Goal: Task Accomplishment & Management: Manage account settings

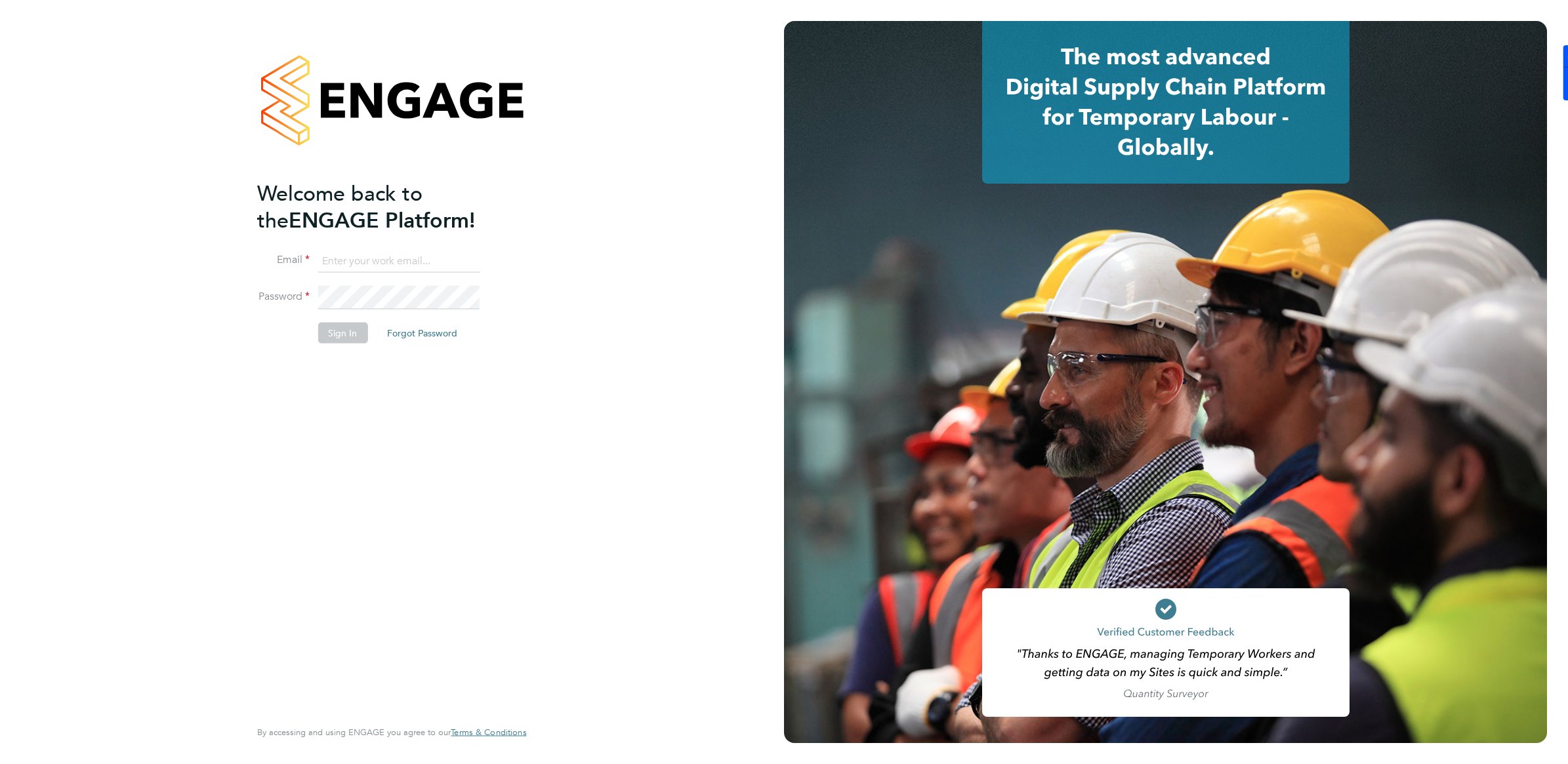
type input "[PERSON_NAME][EMAIL_ADDRESS][PERSON_NAME][DOMAIN_NAME]"
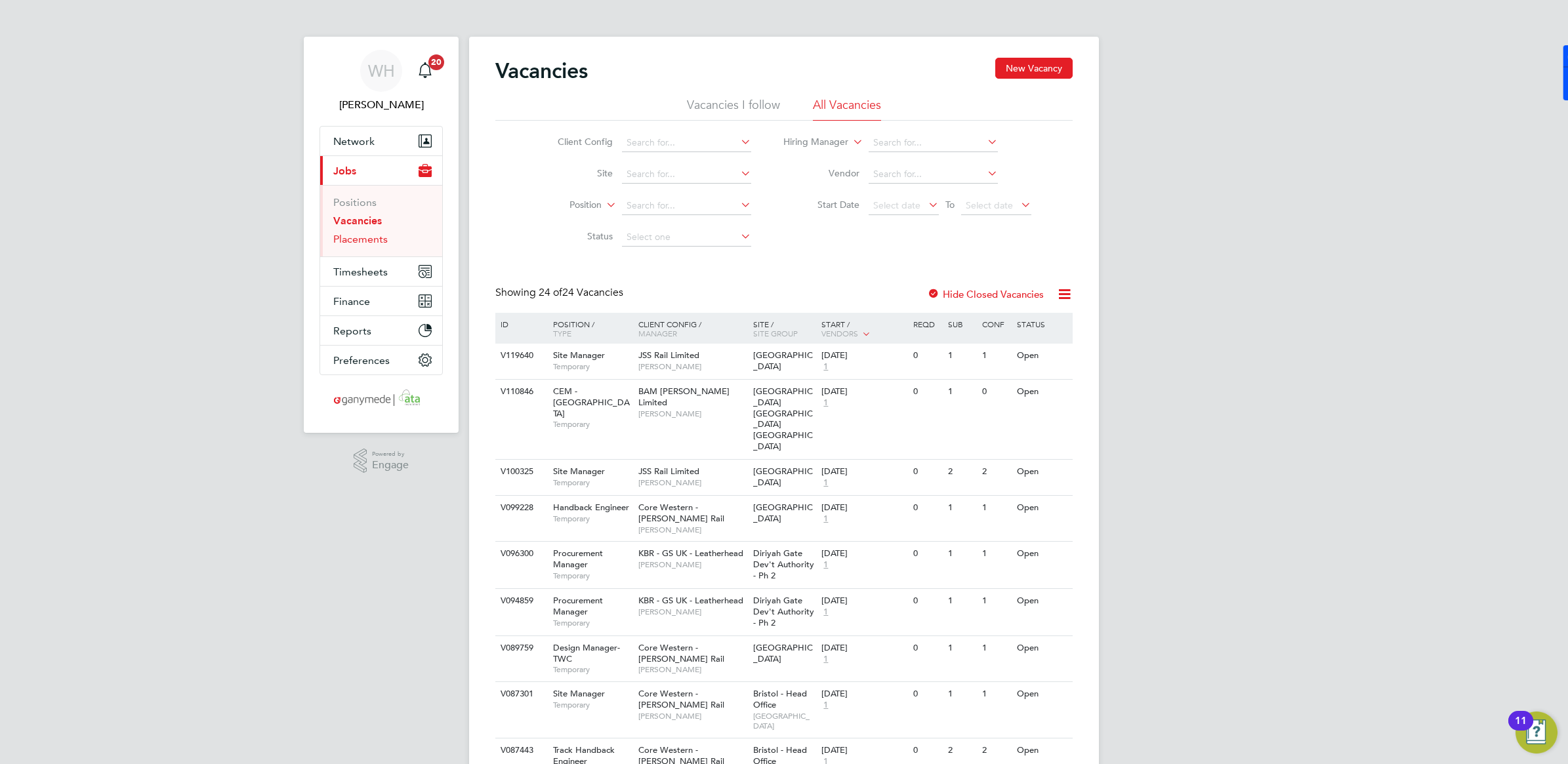
click at [358, 242] on link "Placements" at bounding box center [361, 239] width 55 height 12
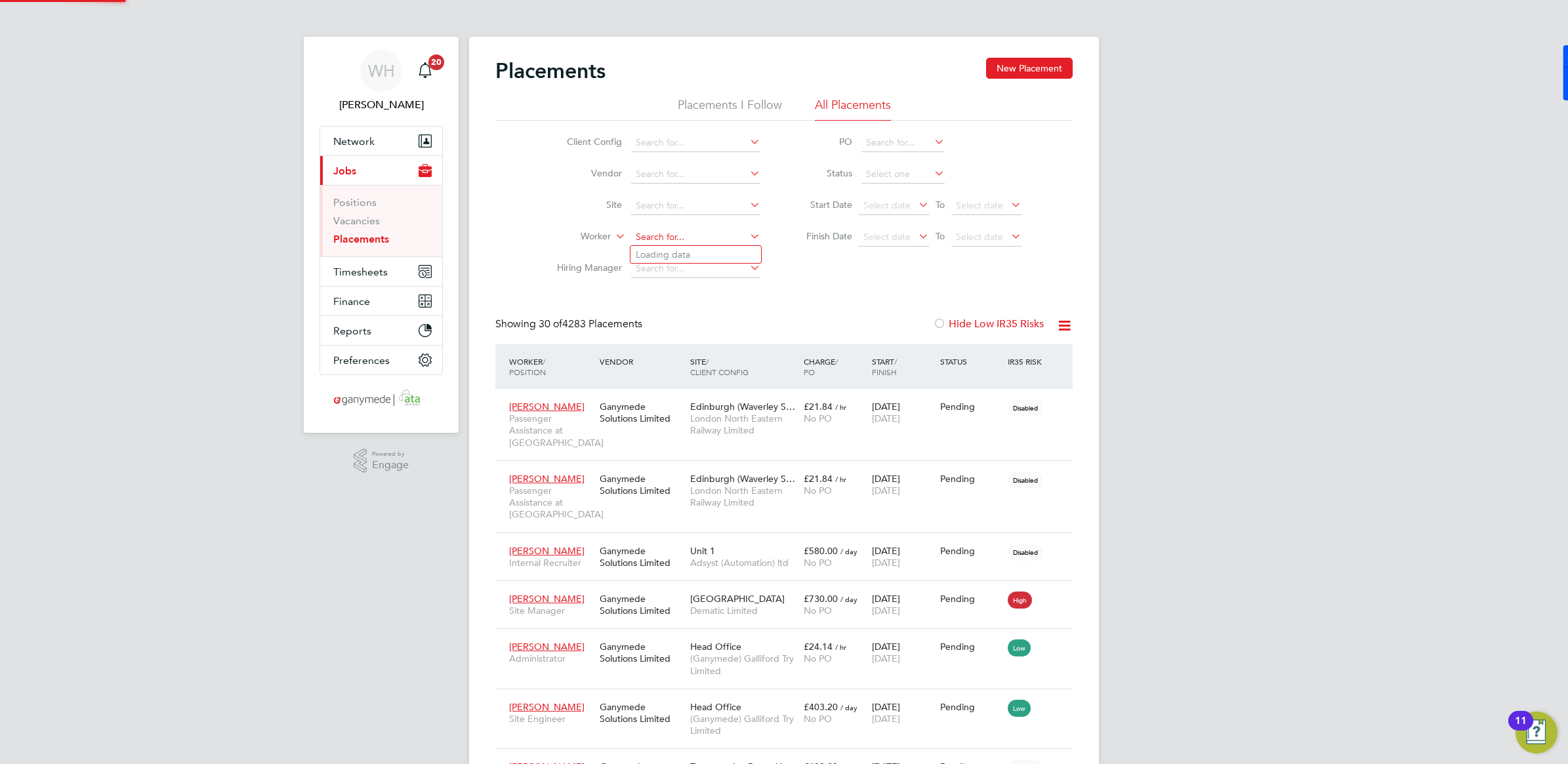
click at [651, 238] on input at bounding box center [695, 238] width 129 height 19
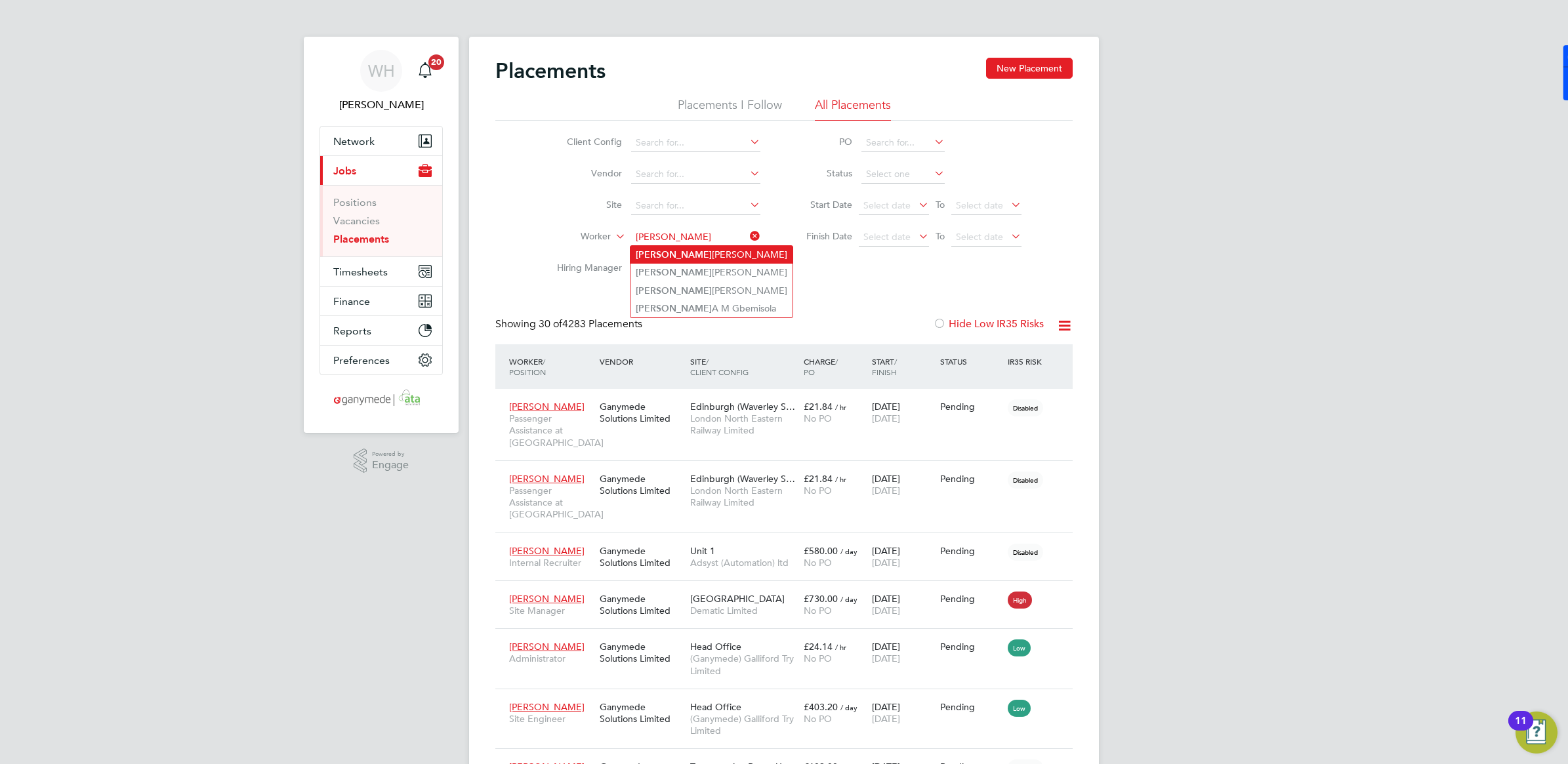
click at [666, 251] on li "Rachel Winn" at bounding box center [711, 255] width 162 height 18
type input "Rachel Winn"
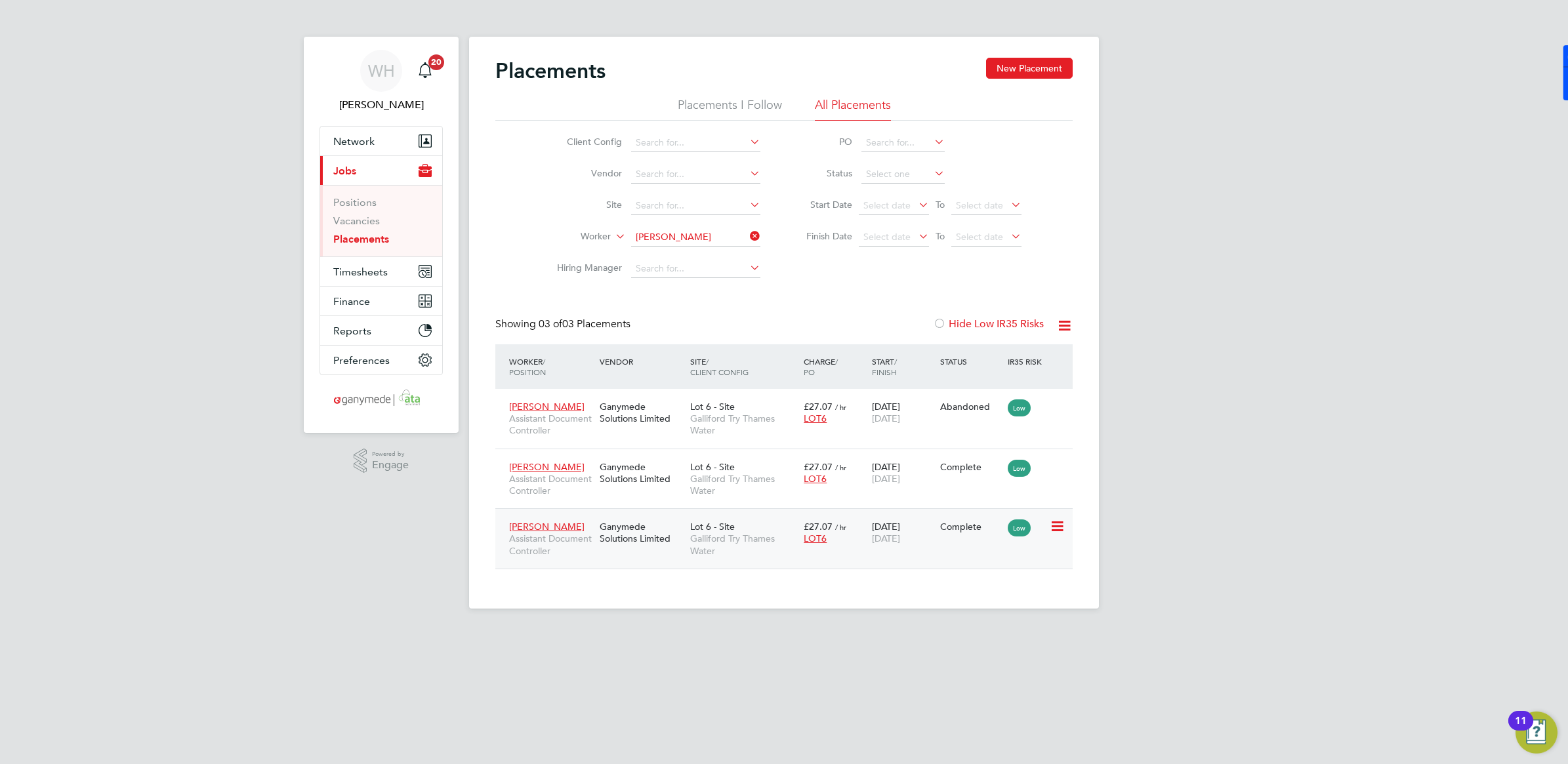
click at [590, 551] on span "Assistant Document Controller" at bounding box center [551, 544] width 84 height 23
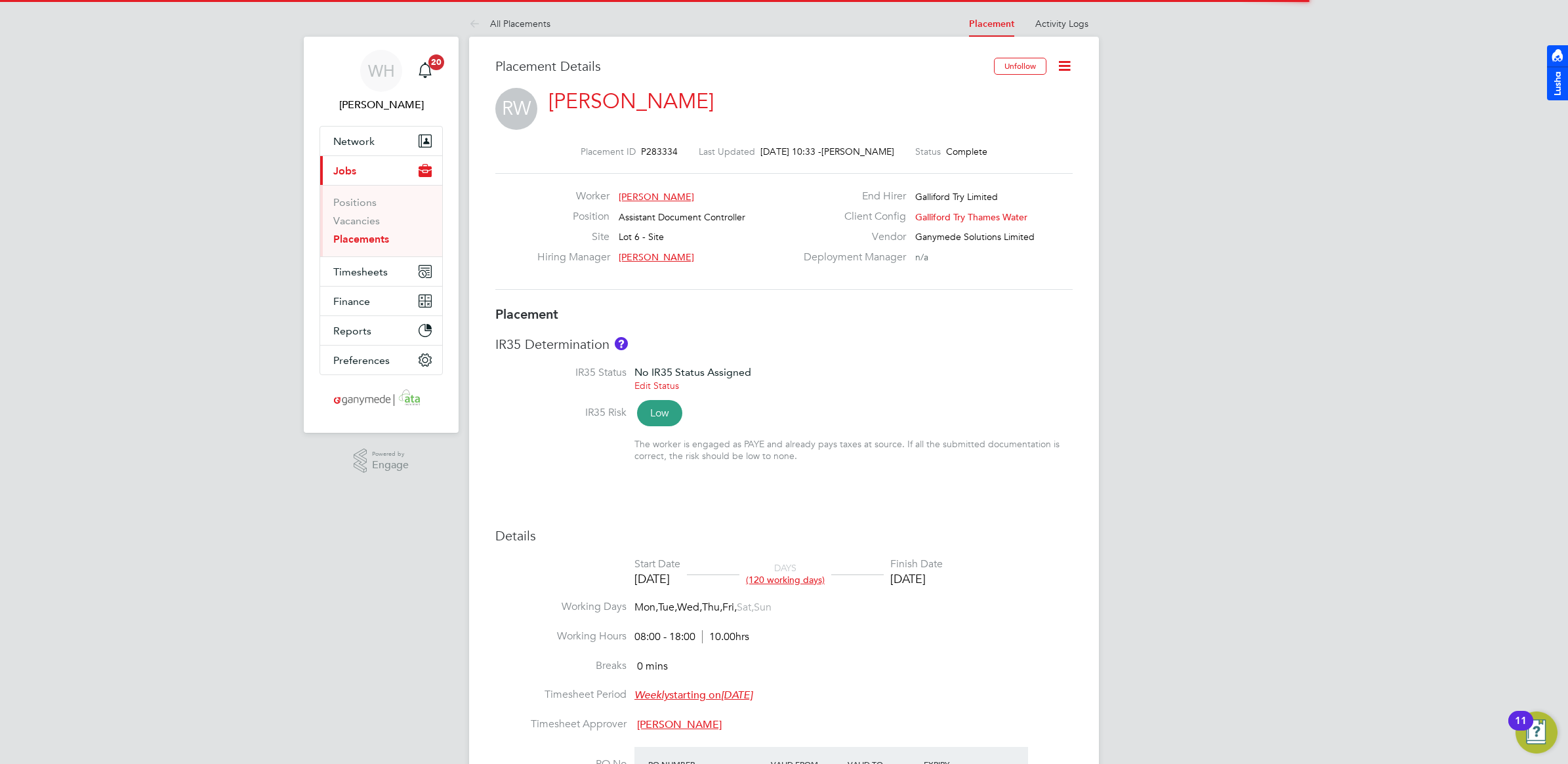
click at [1070, 67] on icon at bounding box center [1065, 66] width 17 height 17
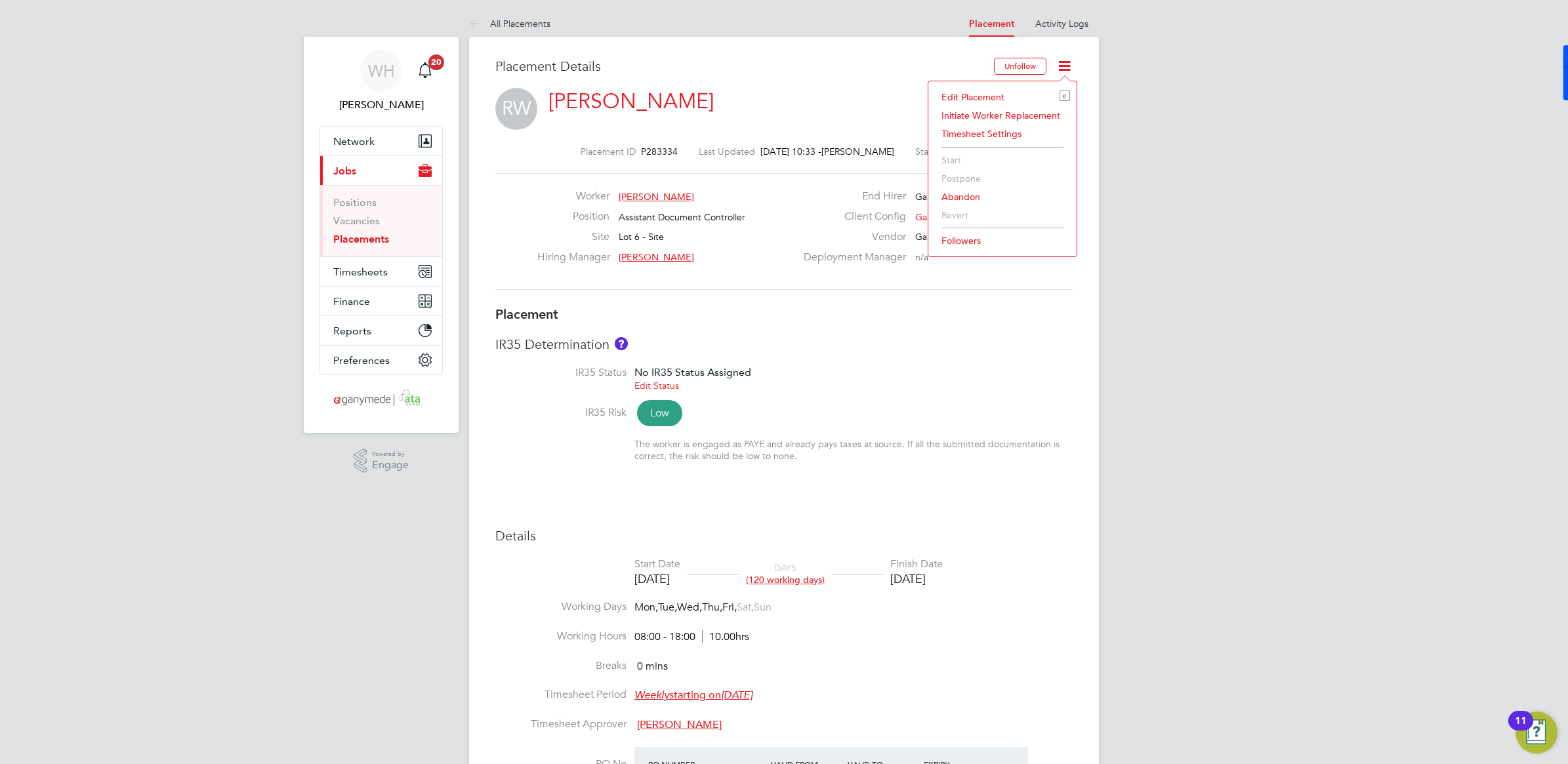
click at [967, 96] on li "Edit Placement e" at bounding box center [1002, 98] width 135 height 19
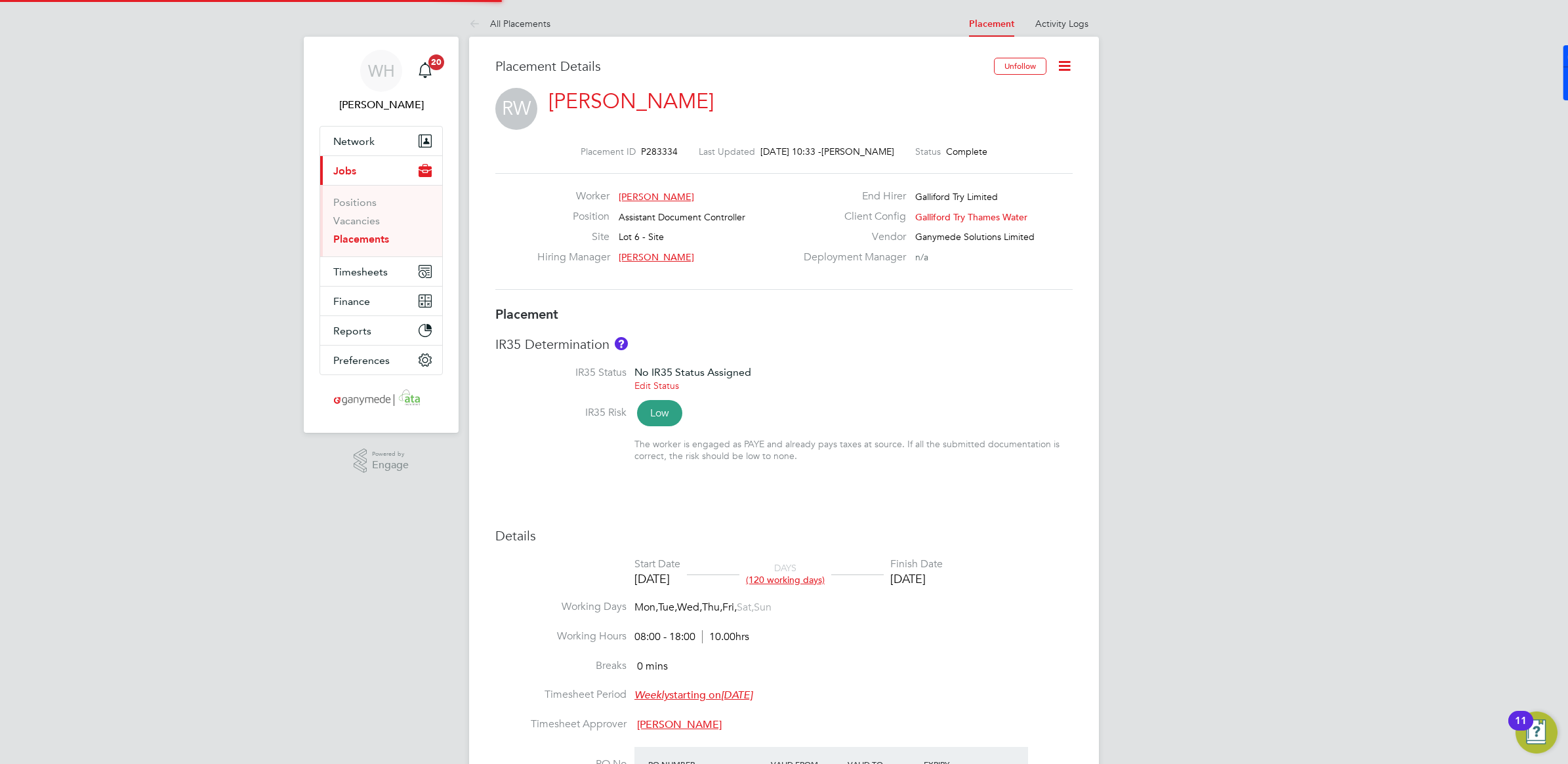
type input "[PERSON_NAME]"
type input "[DATE]"
type input "08:00"
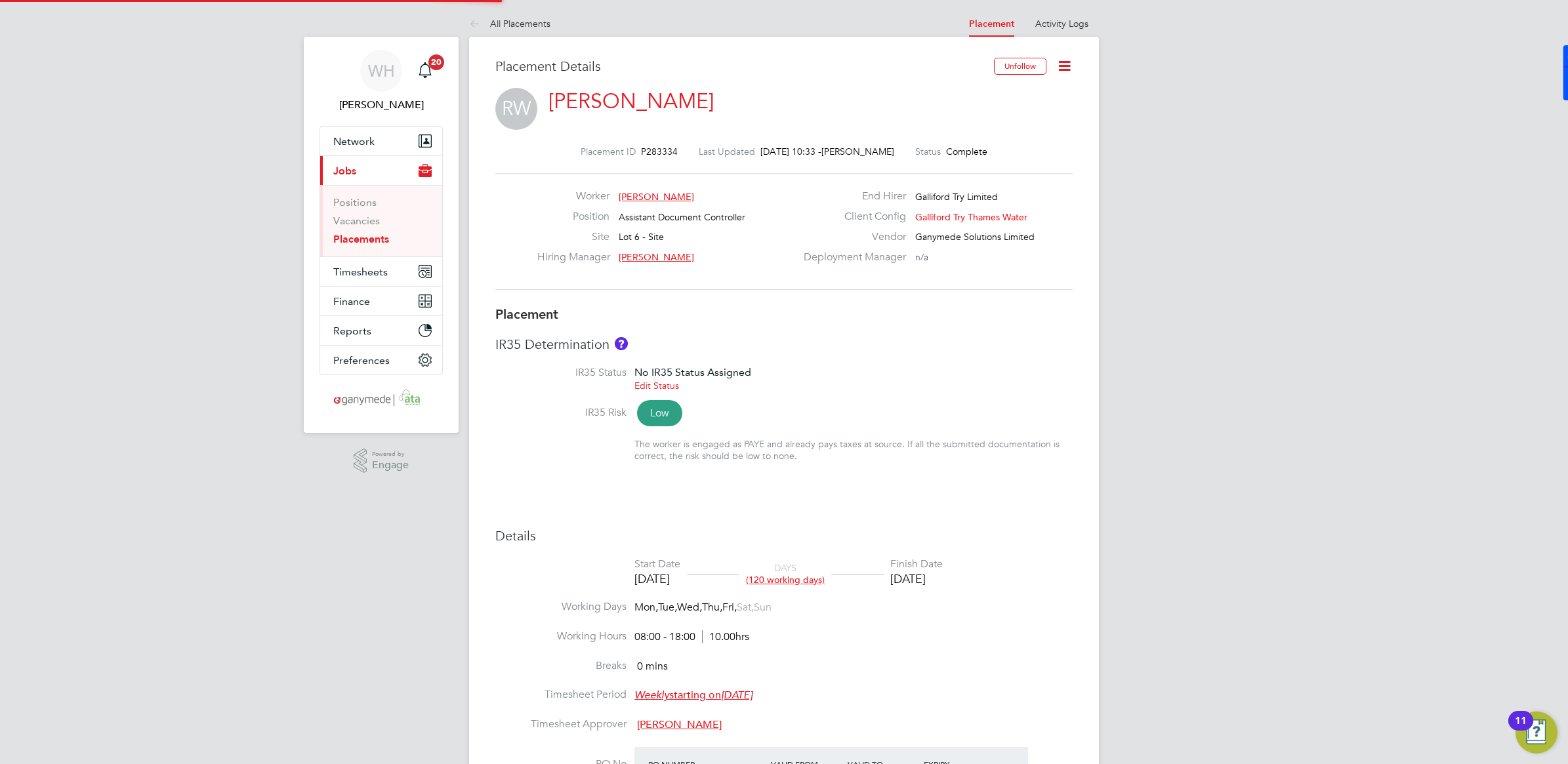
type input "18:00"
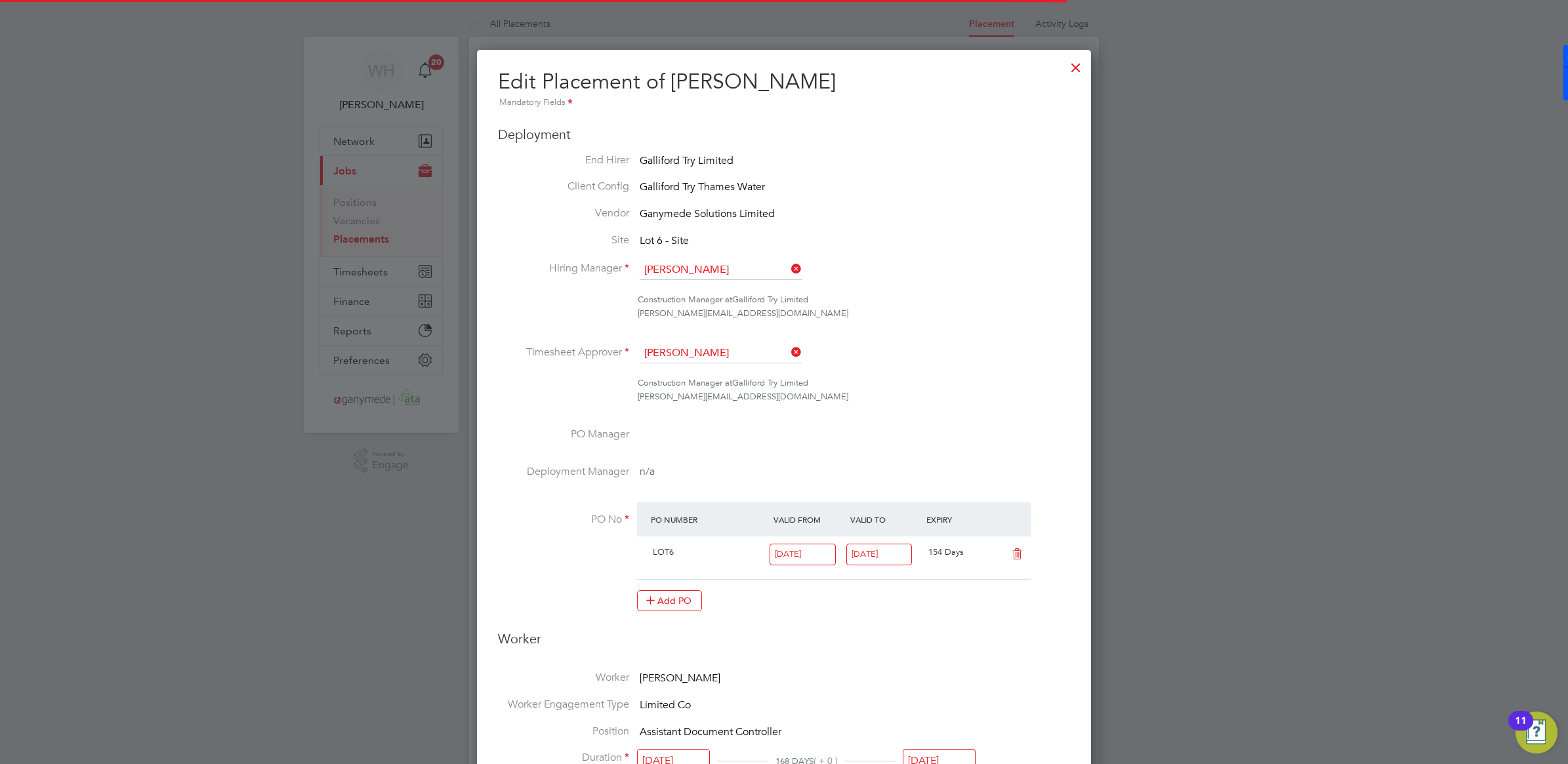
scroll to position [7, 7]
click at [1188, 510] on div at bounding box center [784, 382] width 1568 height 764
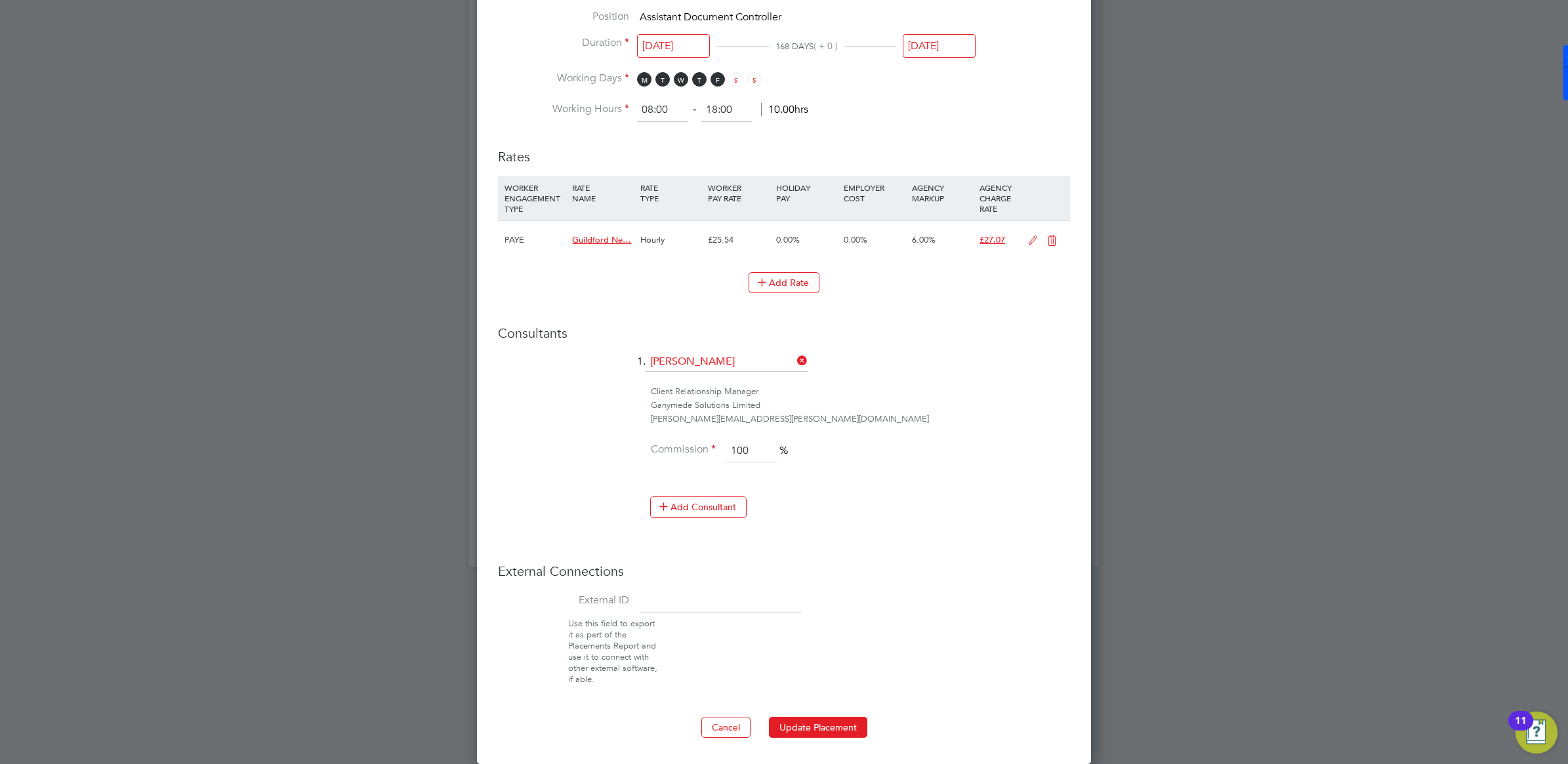
click at [926, 45] on input "[DATE]" at bounding box center [939, 46] width 72 height 24
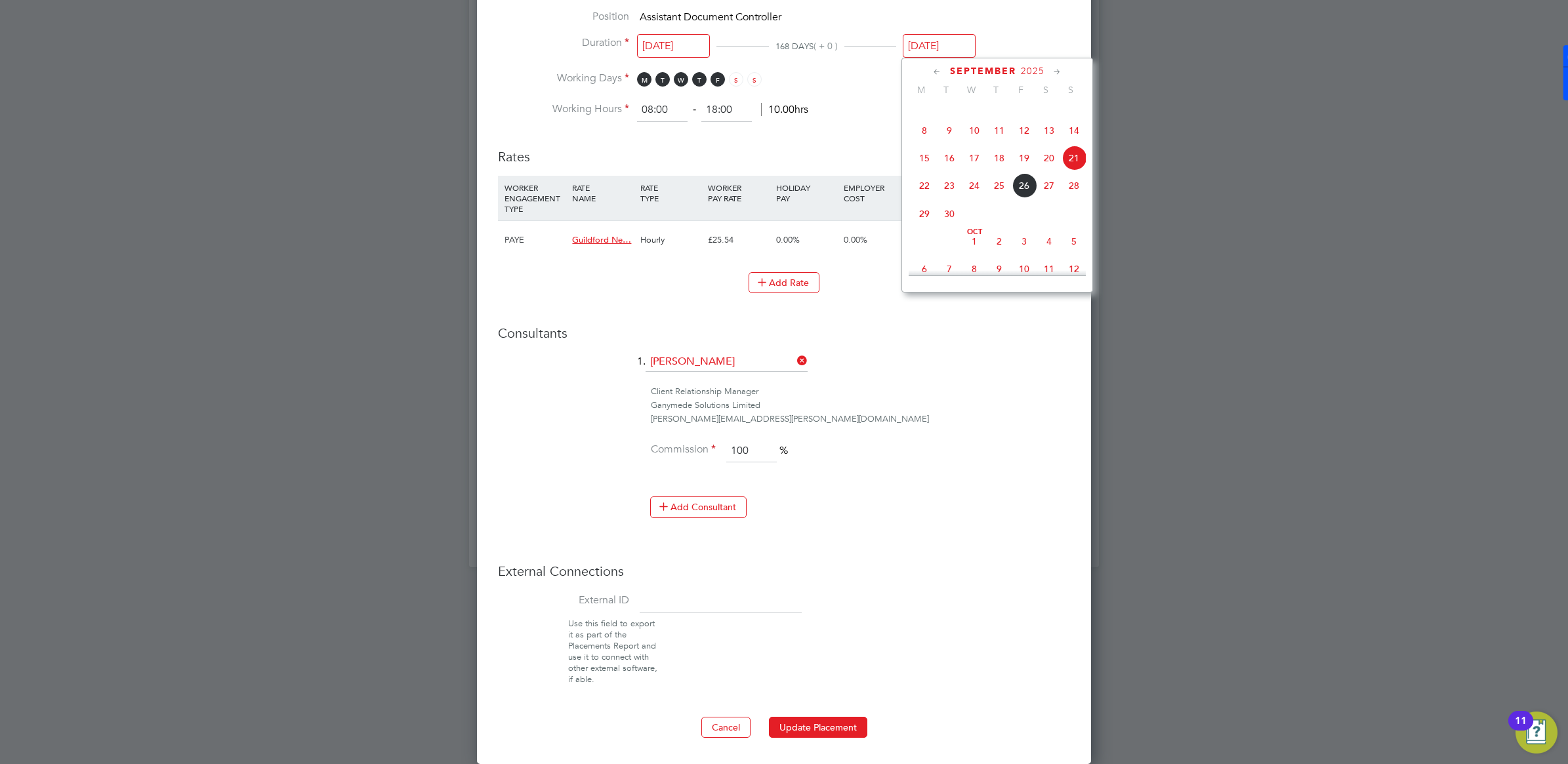
click at [1077, 198] on span "28" at bounding box center [1074, 185] width 25 height 25
type input "[DATE]"
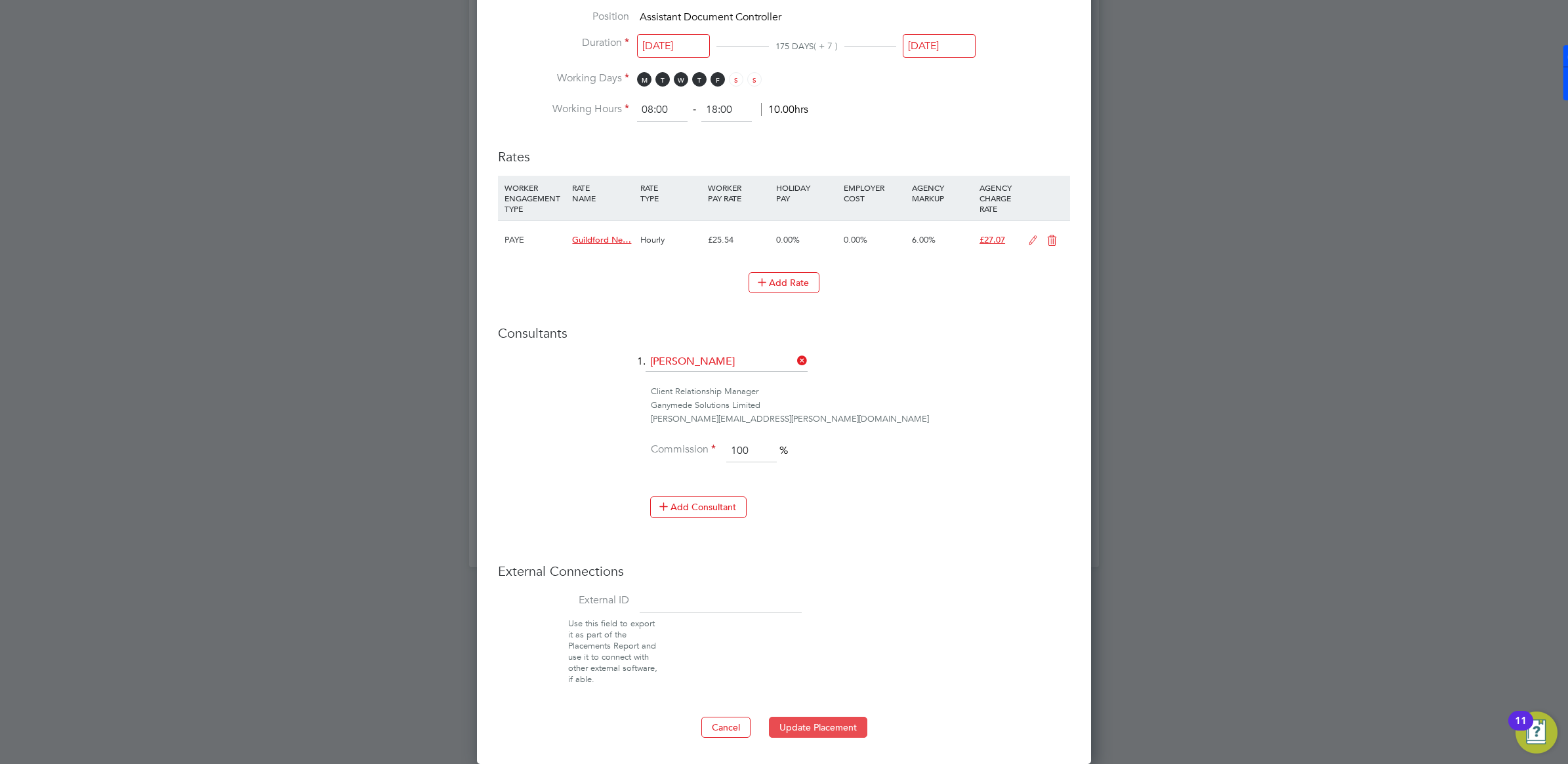
click at [823, 724] on button "Update Placement" at bounding box center [818, 728] width 99 height 21
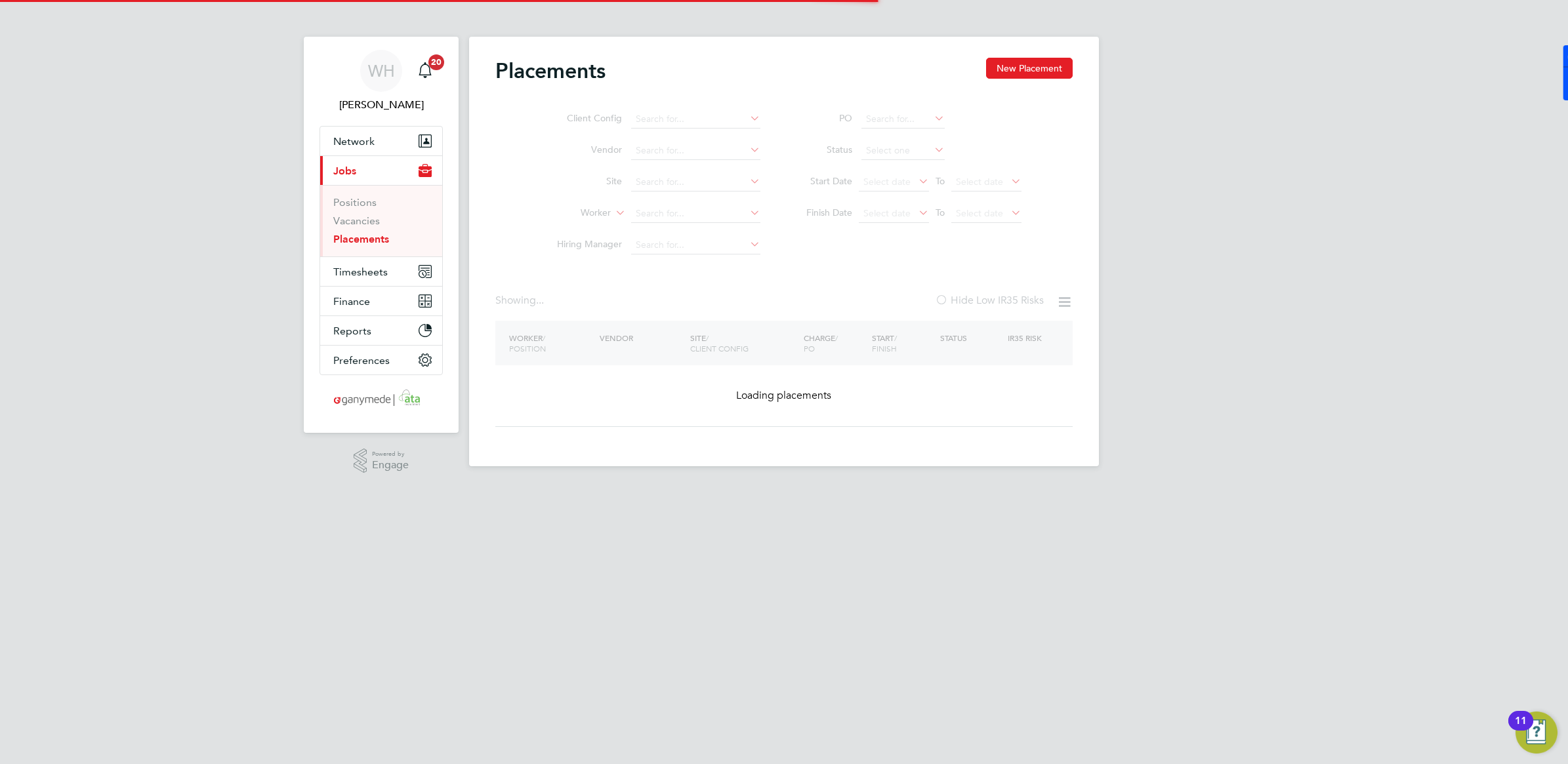
type input "Rachel Winn"
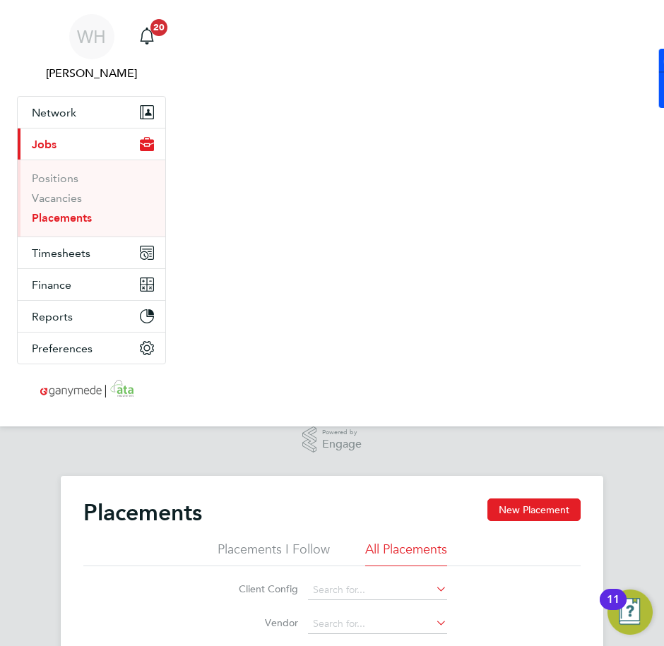
scroll to position [66, 94]
